Goal: Task Accomplishment & Management: Manage account settings

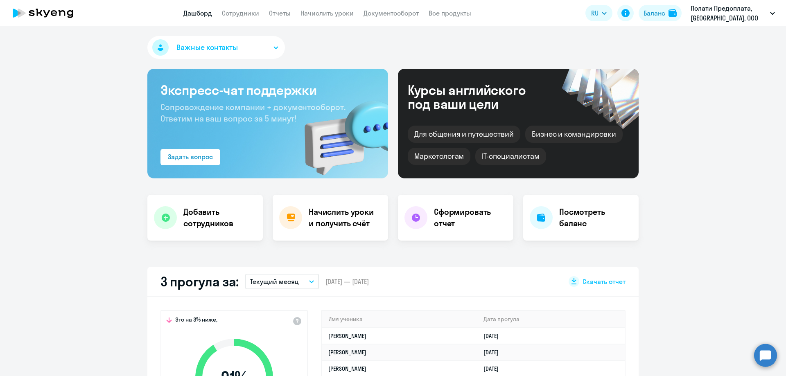
select select "30"
click at [241, 11] on link "Сотрудники" at bounding box center [240, 13] width 37 height 8
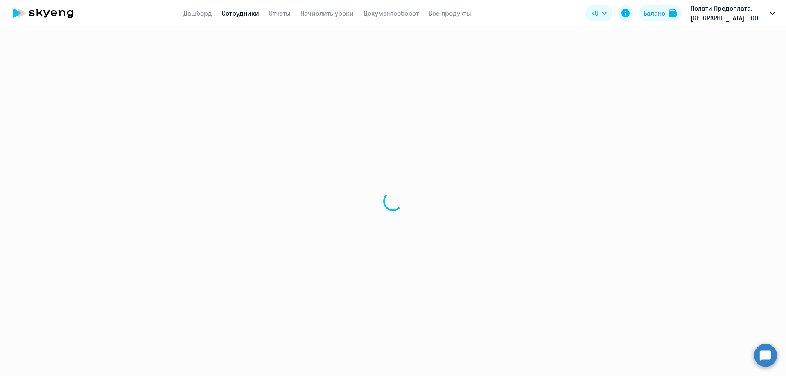
select select "30"
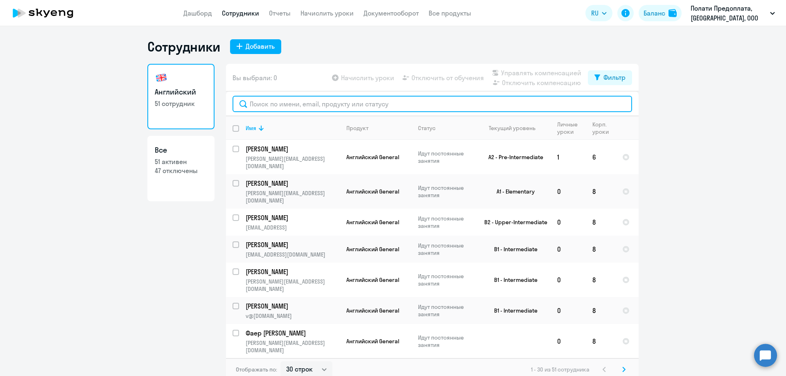
click at [267, 103] on input "text" at bounding box center [433, 104] width 400 height 16
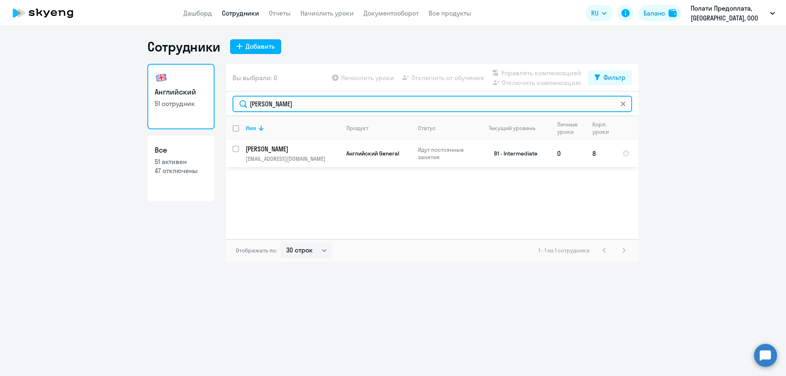
type input "[PERSON_NAME]"
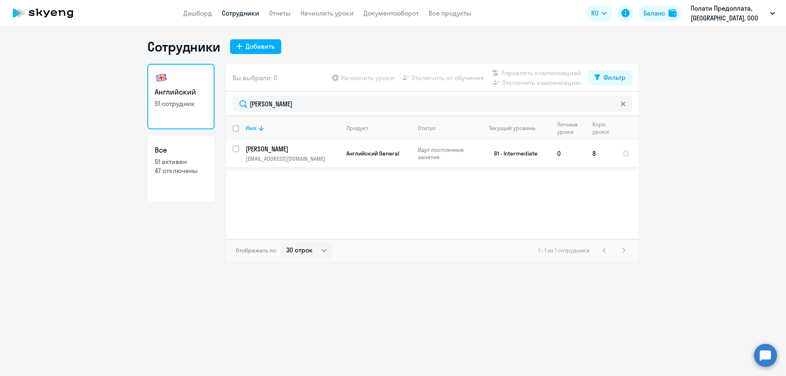
click at [236, 151] on input "select row 38729747" at bounding box center [241, 154] width 16 height 16
checkbox input "true"
click at [469, 80] on span "Отключить от обучения" at bounding box center [448, 78] width 73 height 10
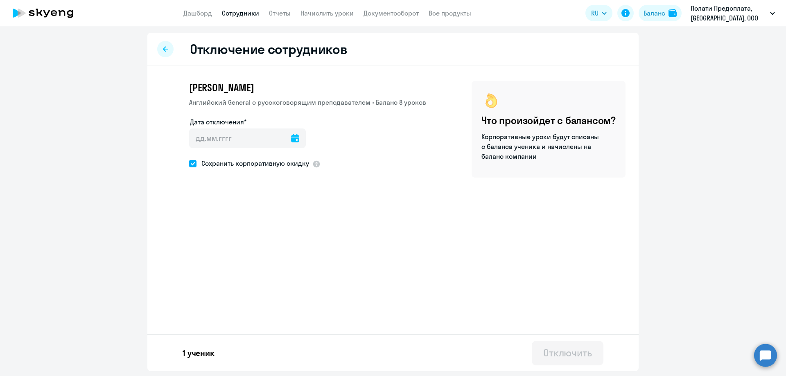
click at [292, 134] on div at bounding box center [295, 139] width 8 height 20
click at [291, 137] on icon at bounding box center [295, 138] width 8 height 8
click at [269, 213] on span "5" at bounding box center [266, 215] width 15 height 15
type input "[DATE]"
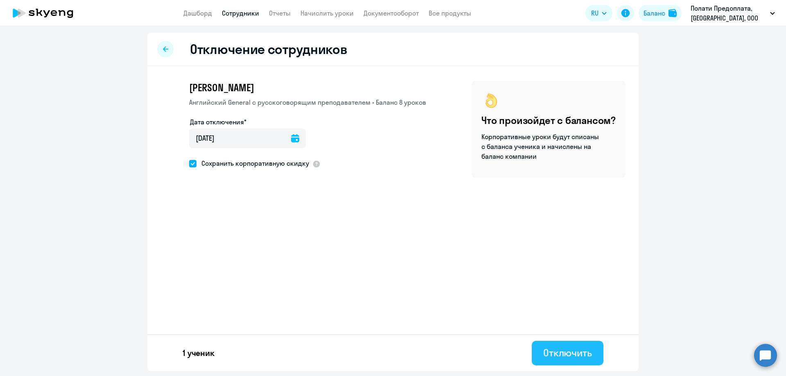
click at [579, 356] on div "Отключить" at bounding box center [568, 353] width 49 height 13
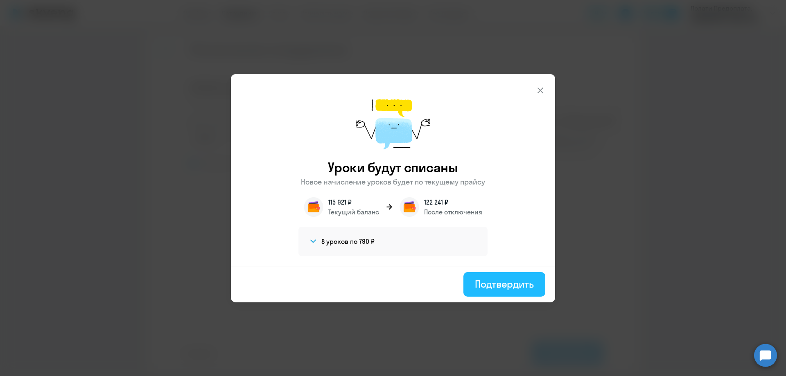
click at [495, 283] on div "Подтвердить" at bounding box center [504, 284] width 59 height 13
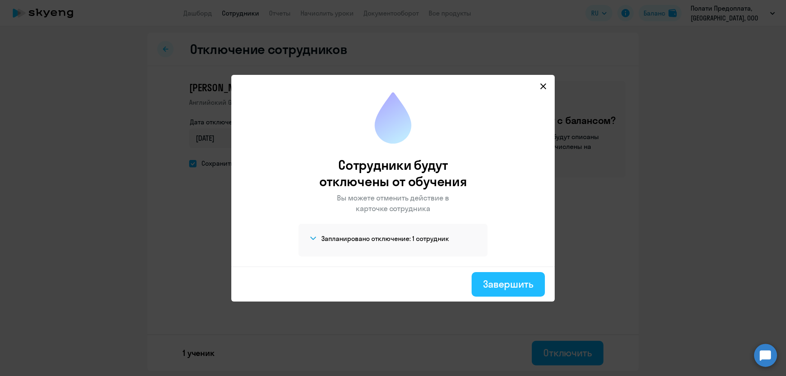
click at [492, 285] on div "Завершить" at bounding box center [508, 284] width 50 height 13
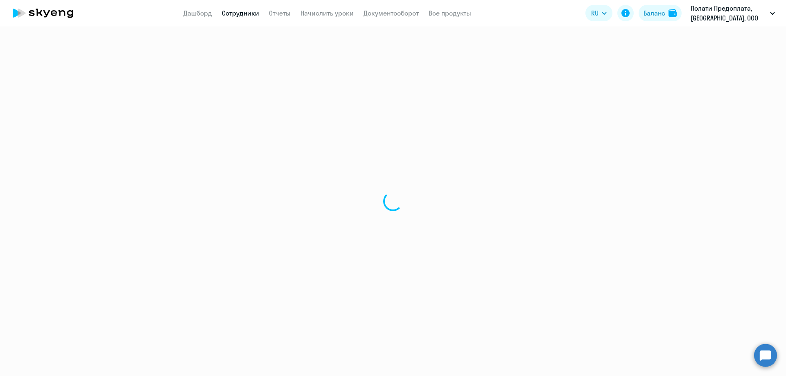
select select "30"
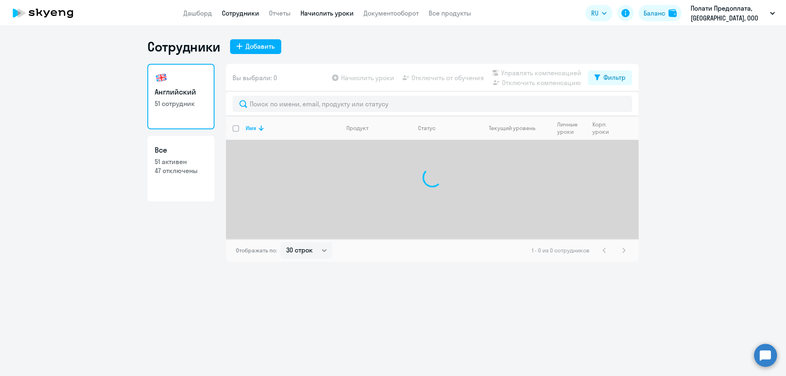
click at [305, 14] on link "Начислить уроки" at bounding box center [327, 13] width 53 height 8
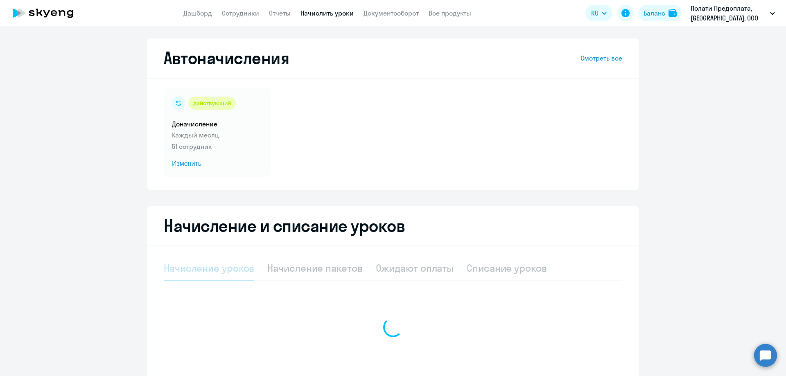
select select "10"
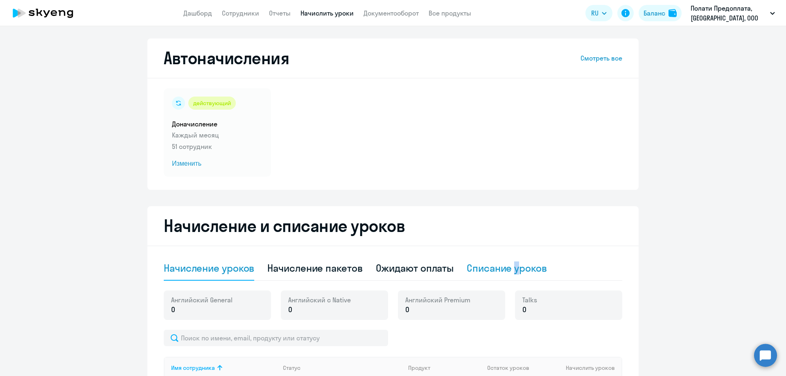
click at [514, 273] on div "Списание уроков" at bounding box center [507, 268] width 80 height 13
select select "10"
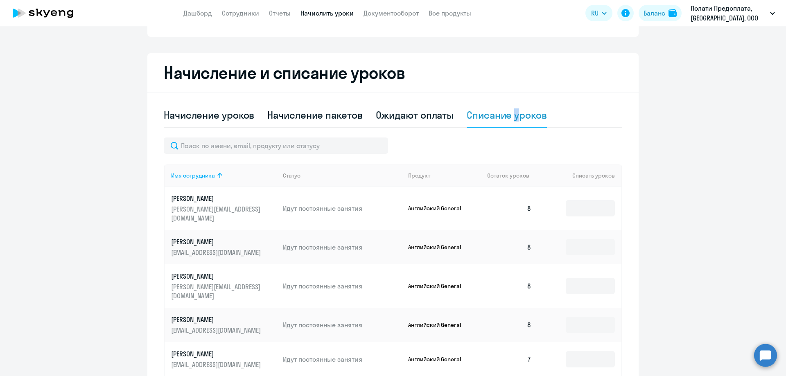
scroll to position [164, 0]
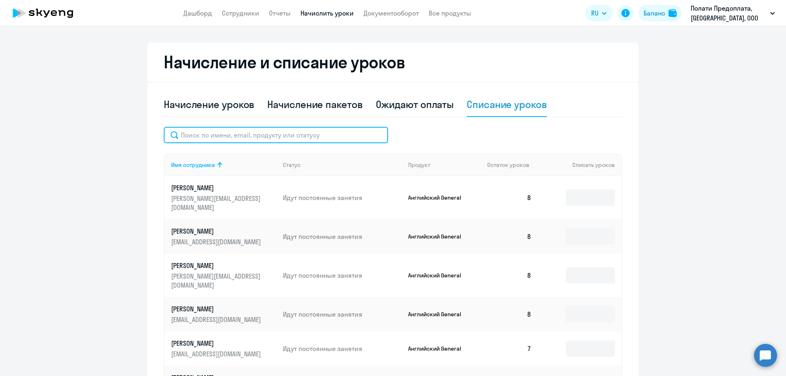
click at [190, 135] on input "text" at bounding box center [276, 135] width 224 height 16
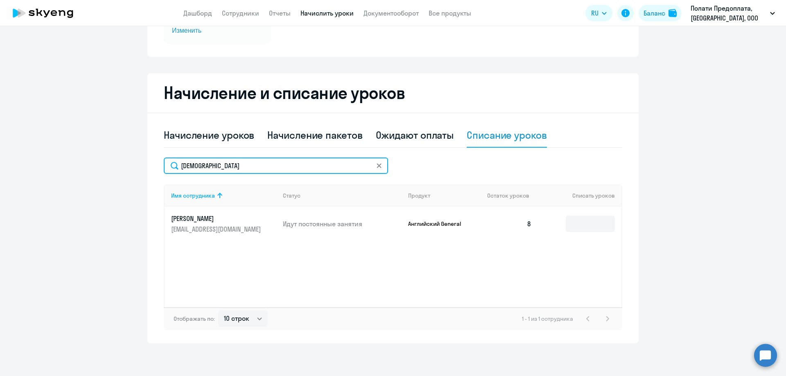
scroll to position [133, 0]
type input "[PERSON_NAME]"
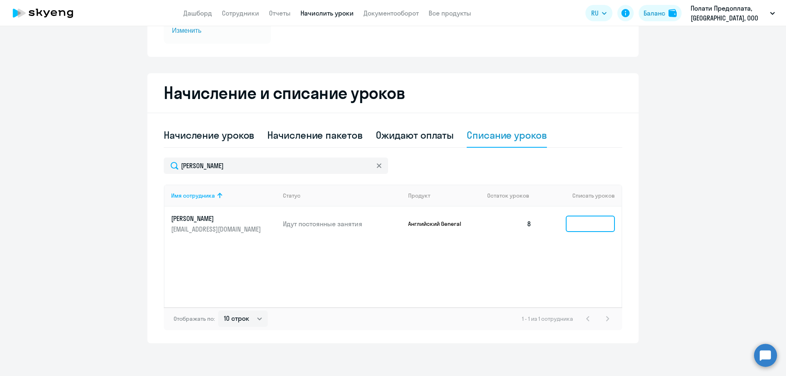
click at [580, 224] on input at bounding box center [590, 224] width 49 height 16
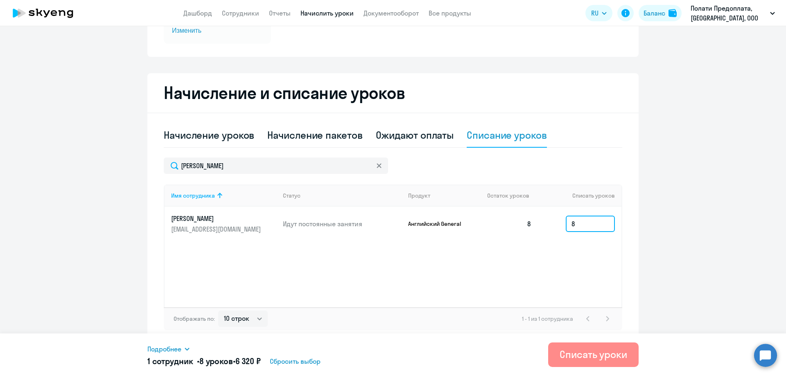
type input "8"
click at [589, 356] on div "Списать уроки" at bounding box center [594, 354] width 68 height 13
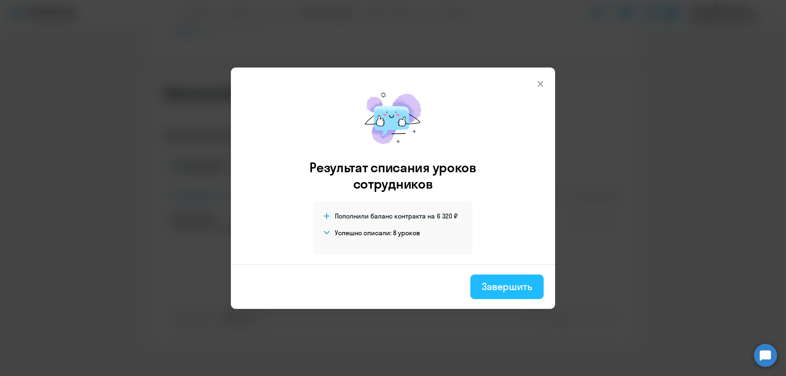
click at [499, 290] on div "Завершить" at bounding box center [507, 286] width 50 height 13
